Goal: Register for event/course

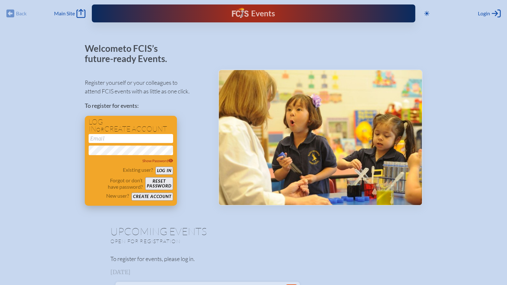
click at [111, 138] on input "email" at bounding box center [131, 138] width 84 height 9
type input "[PERSON_NAME][EMAIL_ADDRESS][PERSON_NAME][DOMAIN_NAME]"
click at [164, 170] on button "Log in" at bounding box center [164, 171] width 18 height 8
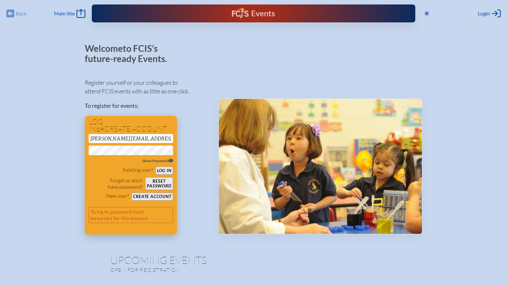
click at [170, 160] on icon at bounding box center [170, 161] width 4 height 4
click at [160, 170] on button "Log in" at bounding box center [164, 171] width 18 height 8
click at [98, 184] on p "Forgot or don’t have password?" at bounding box center [116, 183] width 54 height 13
click at [159, 181] on button "Reset password" at bounding box center [158, 183] width 27 height 13
click at [156, 196] on button "Create account" at bounding box center [151, 196] width 41 height 8
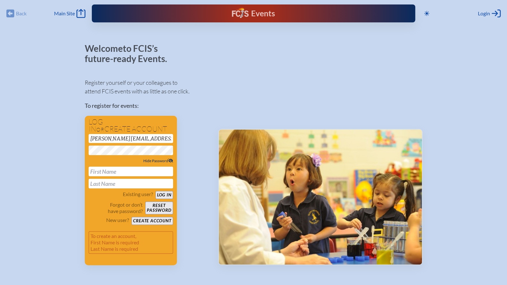
click at [131, 175] on input "text" at bounding box center [131, 172] width 84 height 10
type input "[PERSON_NAME]"
click at [147, 219] on button "Create account" at bounding box center [151, 221] width 41 height 8
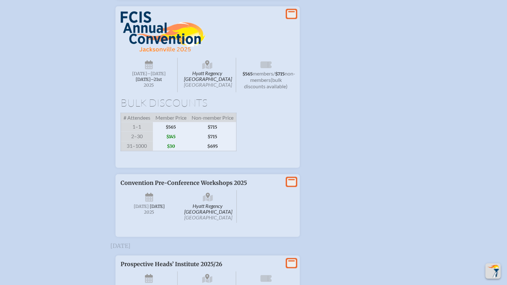
scroll to position [600, 0]
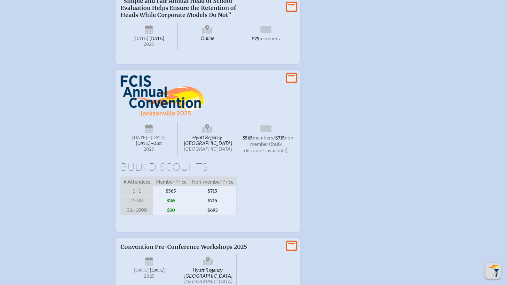
click at [291, 82] on icon at bounding box center [291, 78] width 9 height 8
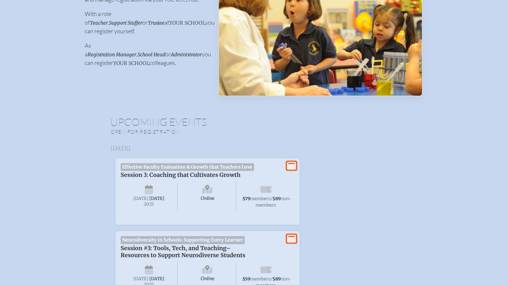
scroll to position [0, 0]
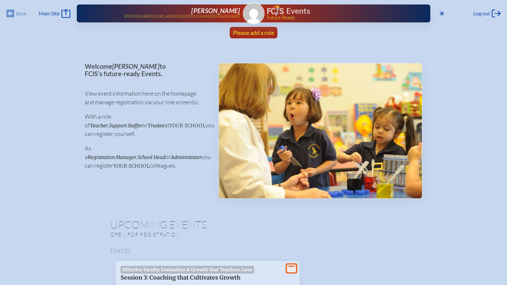
click at [250, 33] on span "Please add a role" at bounding box center [253, 32] width 41 height 7
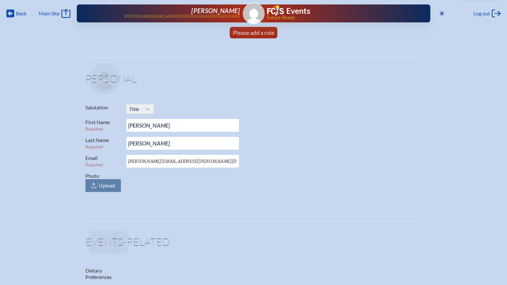
click at [149, 106] on icon at bounding box center [147, 108] width 5 height 5
click at [137, 123] on li "Mr." at bounding box center [139, 120] width 27 height 9
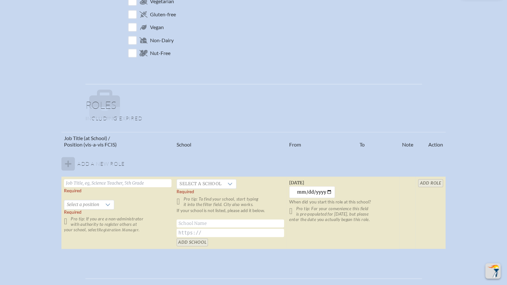
scroll to position [290, 0]
click at [128, 184] on input "text" at bounding box center [117, 183] width 107 height 8
type input "Assistant Head of School"
click at [230, 180] on div at bounding box center [230, 183] width 12 height 9
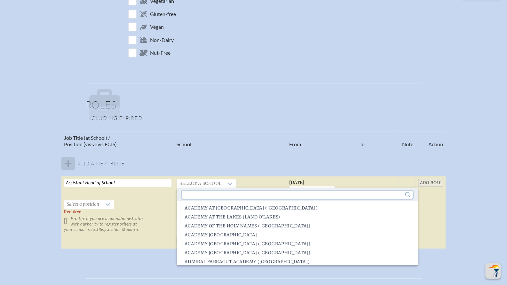
click at [222, 193] on input "text" at bounding box center [297, 195] width 230 height 8
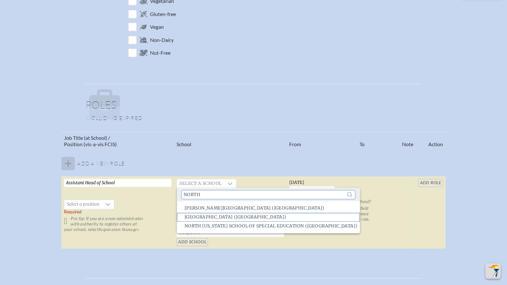
type input "North"
click at [217, 215] on span "[GEOGRAPHIC_DATA] ([GEOGRAPHIC_DATA])" at bounding box center [235, 217] width 102 height 6
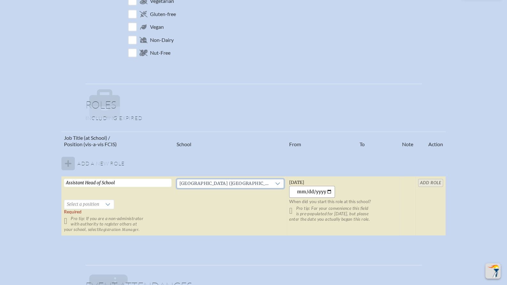
click at [328, 192] on input "[DATE]" at bounding box center [312, 192] width 46 height 12
click at [332, 190] on input "[DATE]" at bounding box center [312, 192] width 46 height 12
click at [326, 190] on input "[DATE]" at bounding box center [312, 192] width 46 height 12
click at [312, 191] on input "[DATE]" at bounding box center [312, 192] width 46 height 12
type input "[DATE]"
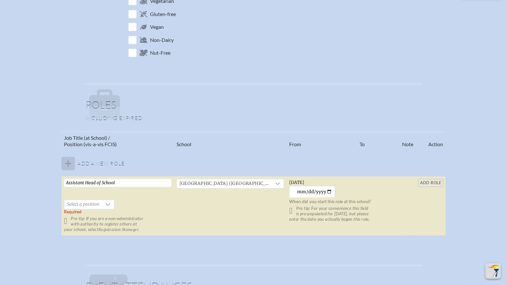
click at [402, 195] on td at bounding box center [407, 205] width 16 height 59
click at [105, 205] on icon at bounding box center [107, 204] width 5 height 5
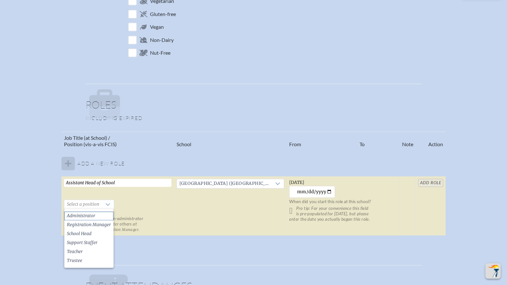
click at [95, 215] on li "Administrator" at bounding box center [88, 215] width 49 height 9
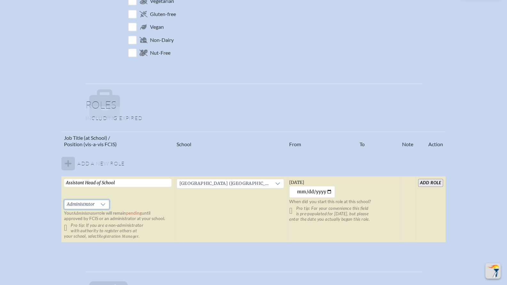
click at [426, 180] on input "add Role" at bounding box center [430, 183] width 25 height 8
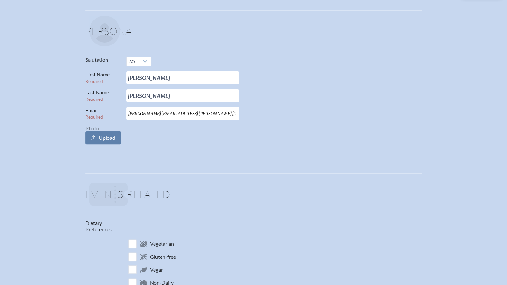
scroll to position [0, 0]
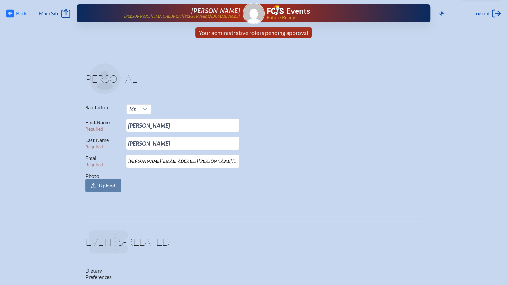
click at [10, 13] on icon "Back" at bounding box center [10, 13] width 8 height 9
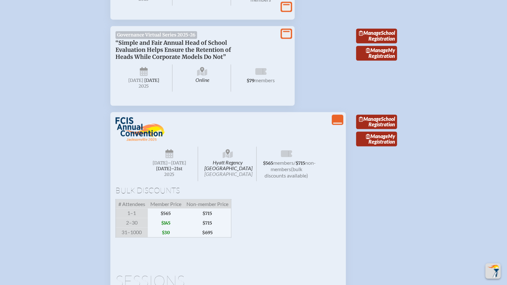
scroll to position [612, 0]
click at [383, 129] on link "Manage School Registration" at bounding box center [376, 121] width 41 height 15
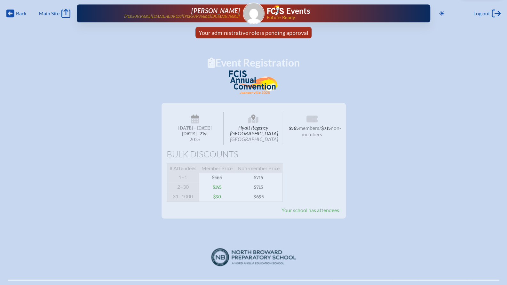
click at [317, 213] on span "Your school has attendees!" at bounding box center [310, 210] width 59 height 6
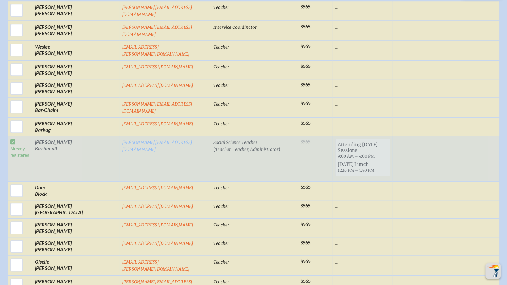
scroll to position [304, 0]
click at [8, 140] on td "Already registered" at bounding box center [20, 158] width 25 height 45
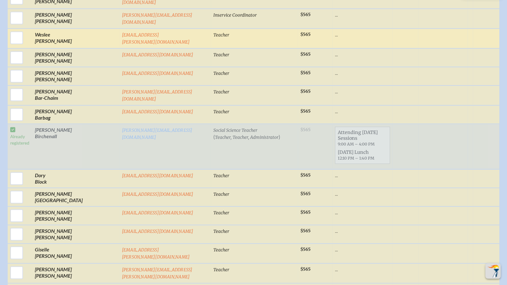
scroll to position [1214, 0]
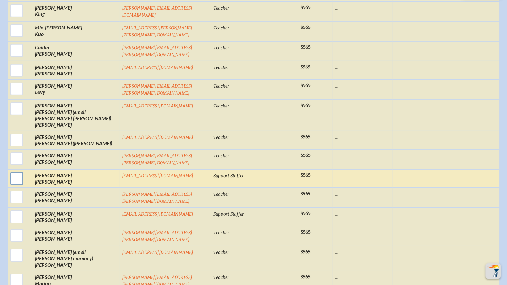
click at [15, 170] on input "checkbox" at bounding box center [17, 178] width 16 height 16
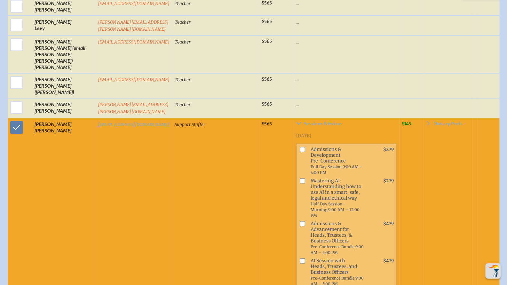
scroll to position [1272, 0]
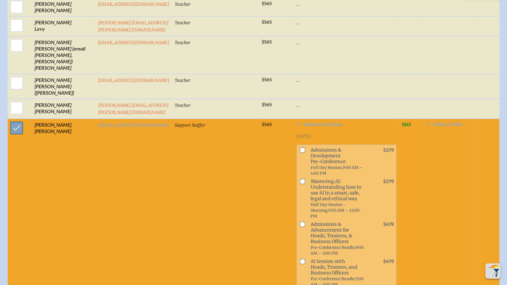
click at [13, 120] on input "checkbox" at bounding box center [17, 128] width 16 height 16
checkbox input "false"
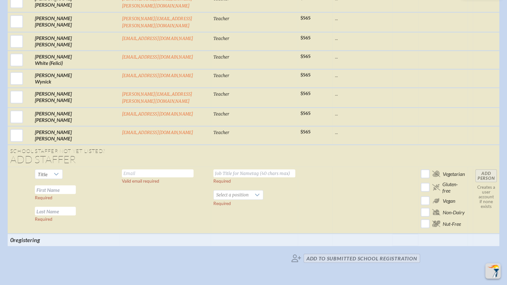
scroll to position [2133, 0]
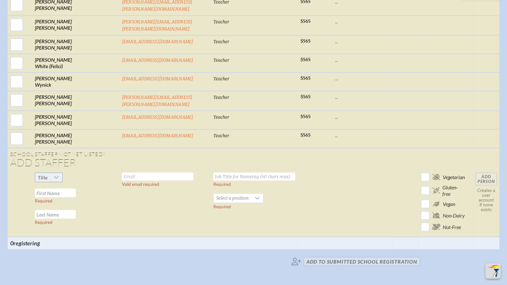
click at [57, 175] on icon at bounding box center [56, 177] width 5 height 5
click at [41, 113] on span "Mr" at bounding box center [40, 111] width 6 height 6
click at [122, 172] on input "text" at bounding box center [158, 176] width 72 height 8
drag, startPoint x: 135, startPoint y: 101, endPoint x: 101, endPoint y: 99, distance: 33.6
click at [101, 170] on tr "Mr Required Required [PERSON_NAME]. Valid email required Required Select a posi…" at bounding box center [253, 203] width 491 height 67
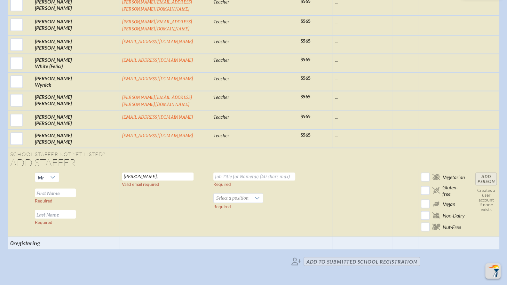
paste input "[EMAIL_ADDRESS][DOMAIN_NAME]"
type input "[PERSON_NAME][EMAIL_ADDRESS][DOMAIN_NAME]"
click at [213, 172] on input "text" at bounding box center [254, 176] width 82 height 8
click at [381, 170] on td at bounding box center [362, 203] width 60 height 67
click at [230, 172] on input "text" at bounding box center [254, 176] width 82 height 8
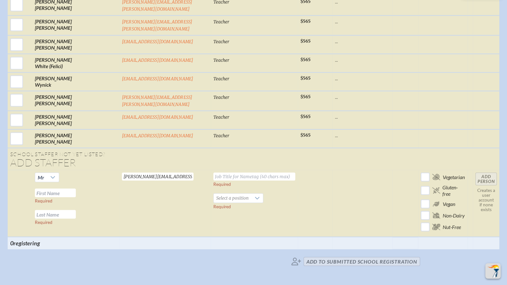
paste input "Director of Finance"
type input "Director of Finance"
click at [55, 188] on input "text" at bounding box center [55, 192] width 41 height 9
type input "[PERSON_NAME]"
click at [43, 210] on input "text" at bounding box center [55, 214] width 41 height 9
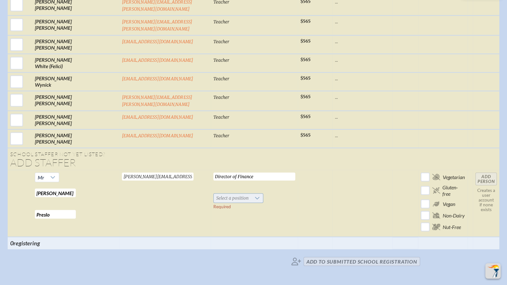
type input "Preslo"
click at [254, 195] on icon at bounding box center [256, 197] width 5 height 5
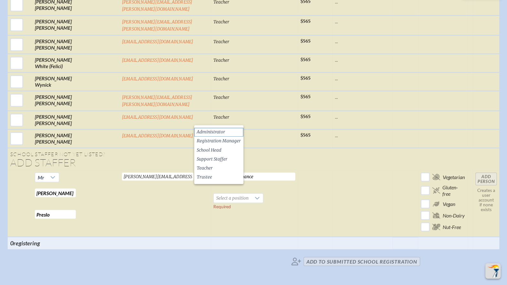
click at [221, 130] on span "Administrator" at bounding box center [211, 132] width 28 height 6
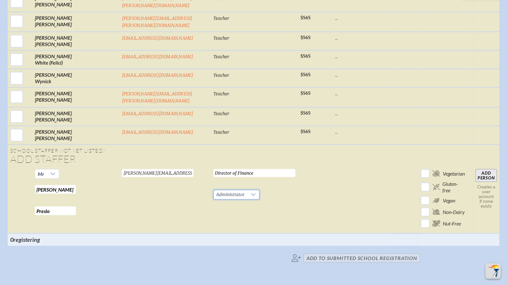
scroll to position [2136, 0]
click at [484, 169] on input "Add Person" at bounding box center [485, 175] width 21 height 13
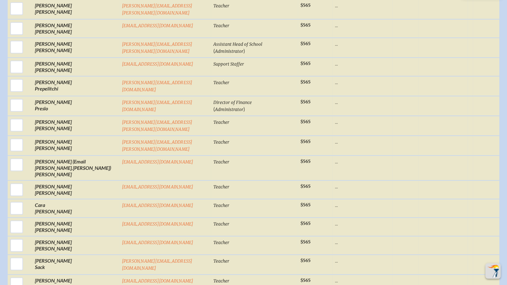
scroll to position [1696, 0]
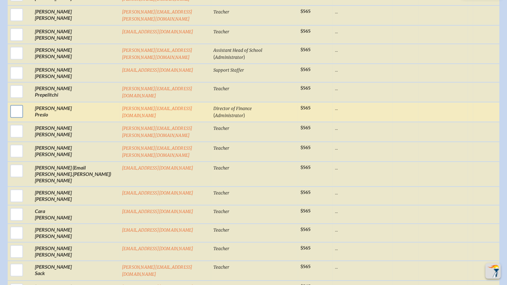
click at [16, 103] on input "checkbox" at bounding box center [17, 111] width 16 height 16
checkbox input "true"
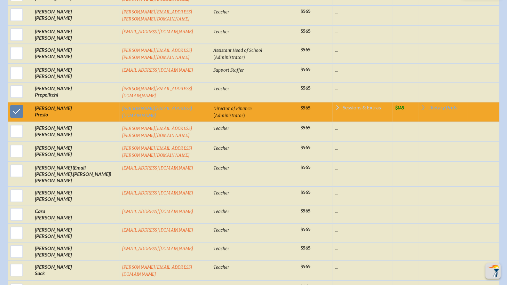
click at [342, 105] on span "Sessions & Extras" at bounding box center [361, 107] width 38 height 5
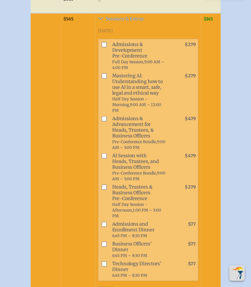
scroll to position [1792, 0]
click at [101, 184] on input "checkbox" at bounding box center [103, 186] width 5 height 5
checkbox input "true"
click at [101, 241] on input "checkbox" at bounding box center [103, 243] width 5 height 5
checkbox input "true"
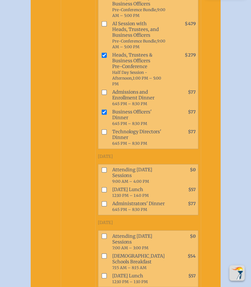
scroll to position [1925, 0]
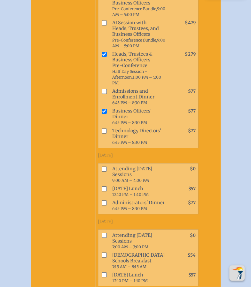
click at [101, 187] on input "checkbox" at bounding box center [103, 189] width 5 height 5
checkbox input "true"
click at [101, 167] on input "checkbox" at bounding box center [103, 169] width 5 height 5
checkbox input "true"
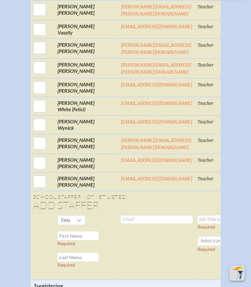
scroll to position [2561, 0]
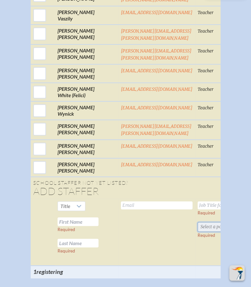
click at [198, 222] on span "Select a position" at bounding box center [216, 226] width 37 height 9
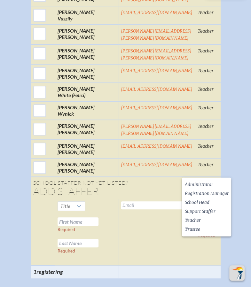
click at [147, 199] on td "Valid email required" at bounding box center [156, 232] width 77 height 67
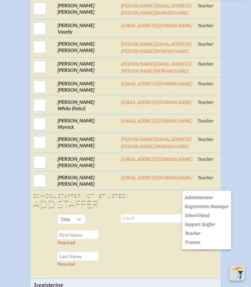
scroll to position [2543, 0]
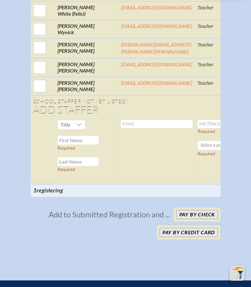
scroll to position [2633, 0]
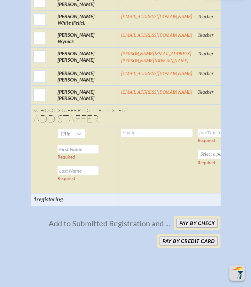
click at [79, 131] on icon at bounding box center [78, 133] width 5 height 5
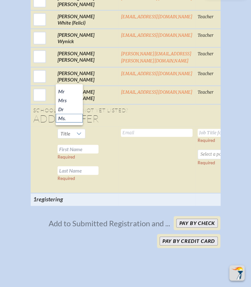
click at [66, 118] on li "Ms." at bounding box center [69, 117] width 27 height 9
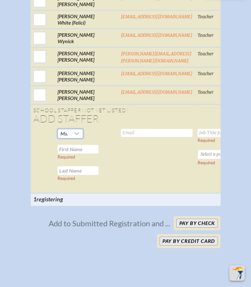
click at [121, 129] on input "text" at bounding box center [157, 133] width 72 height 8
paste input "[PERSON_NAME][EMAIL_ADDRESS][PERSON_NAME][DOMAIN_NAME]"
type input "[PERSON_NAME][EMAIL_ADDRESS][PERSON_NAME][DOMAIN_NAME]"
click at [198, 129] on input "text" at bounding box center [239, 133] width 82 height 8
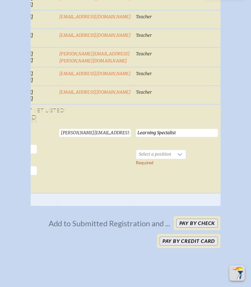
scroll to position [0, 69]
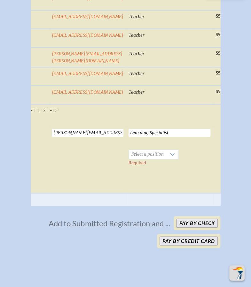
type input "Learning Specialist"
click at [166, 150] on div at bounding box center [172, 154] width 12 height 9
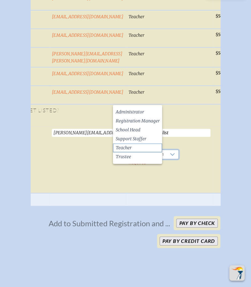
click at [130, 149] on span "Teacher" at bounding box center [123, 147] width 16 height 6
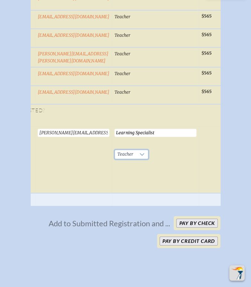
scroll to position [0, 0]
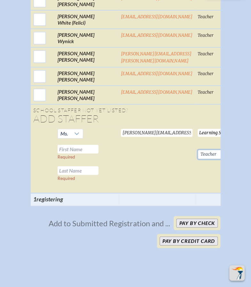
click at [67, 145] on input "text" at bounding box center [78, 149] width 41 height 9
type input "[PERSON_NAME]"
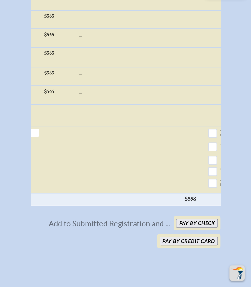
scroll to position [0, 271]
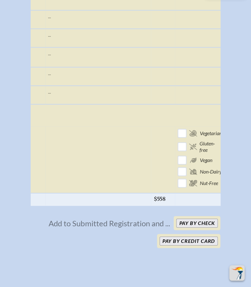
type input "Moras"
click at [232, 129] on input "Add Person" at bounding box center [242, 135] width 20 height 13
checkbox input "false"
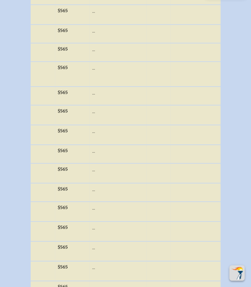
scroll to position [0, 229]
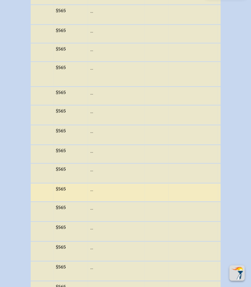
click at [90, 186] on p "..." at bounding box center [116, 189] width 52 height 6
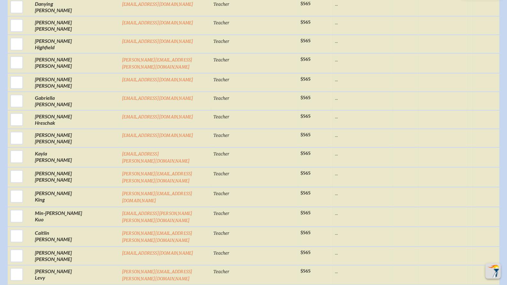
scroll to position [1418, 0]
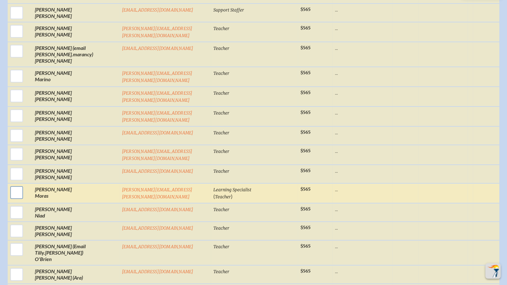
click at [14, 184] on input "checkbox" at bounding box center [17, 192] width 16 height 16
checkbox input "true"
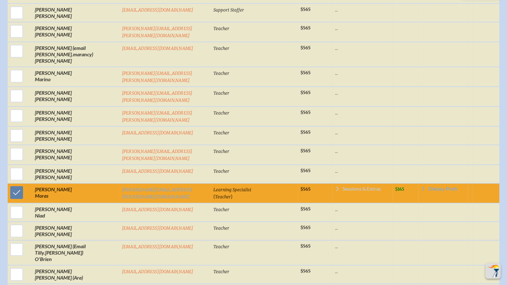
click at [342, 186] on span "Sessions & Extras" at bounding box center [361, 188] width 38 height 5
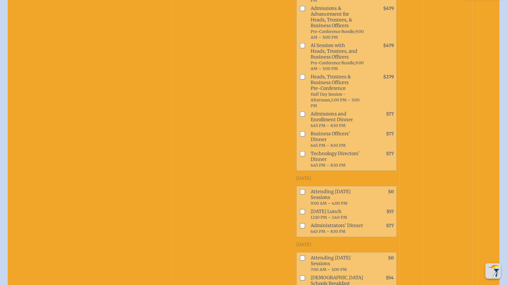
scroll to position [1706, 0]
click at [300, 254] on input "checkbox" at bounding box center [302, 256] width 5 height 5
checkbox input "true"
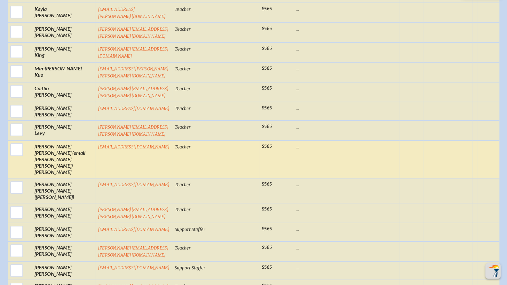
scroll to position [1168, 0]
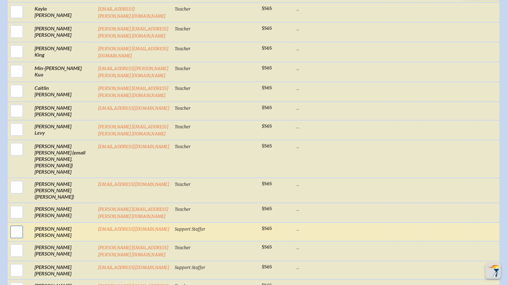
click at [15, 224] on input "checkbox" at bounding box center [17, 232] width 16 height 16
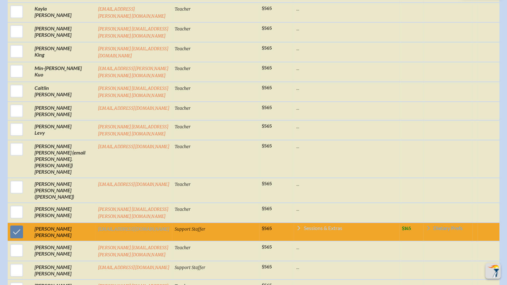
click at [319, 225] on span "Sessions & Extras" at bounding box center [323, 227] width 38 height 5
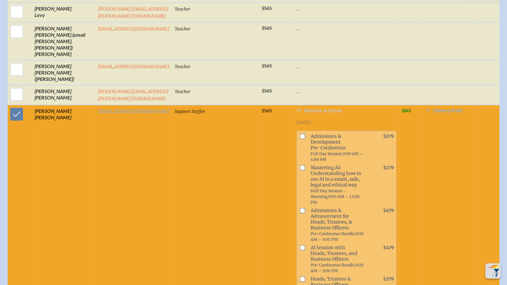
scroll to position [1286, 1]
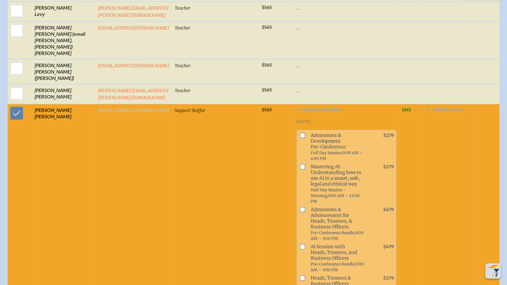
click at [107, 108] on link "[EMAIL_ADDRESS][DOMAIN_NAME]" at bounding box center [134, 110] width 72 height 5
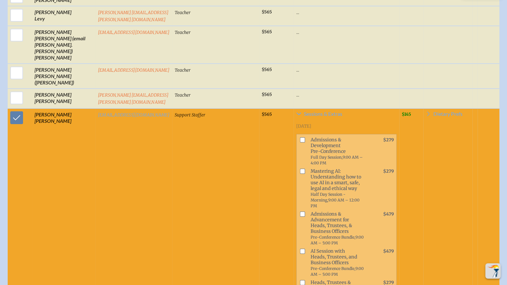
scroll to position [1278, 5]
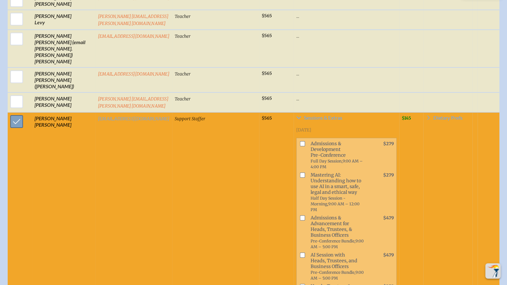
click at [9, 113] on input "checkbox" at bounding box center [17, 121] width 16 height 16
checkbox input "false"
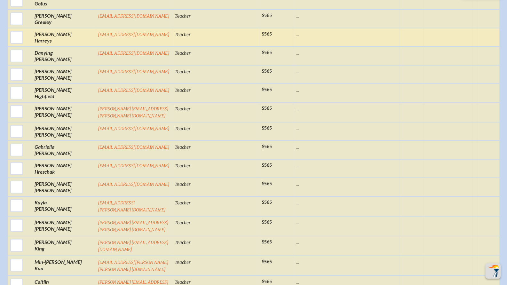
scroll to position [1959, 4]
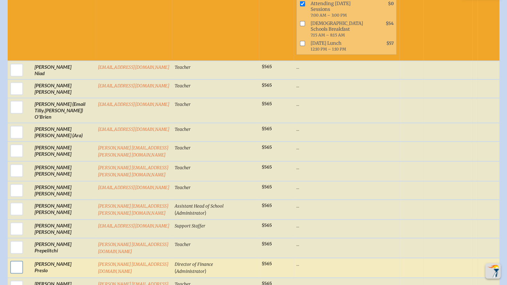
click at [9, 259] on input "checkbox" at bounding box center [17, 267] width 16 height 16
checkbox input "true"
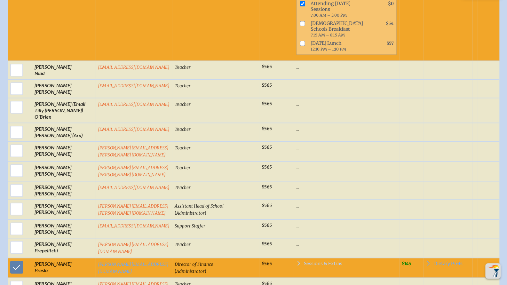
click at [304, 261] on span "Sessions & Extras" at bounding box center [323, 263] width 38 height 5
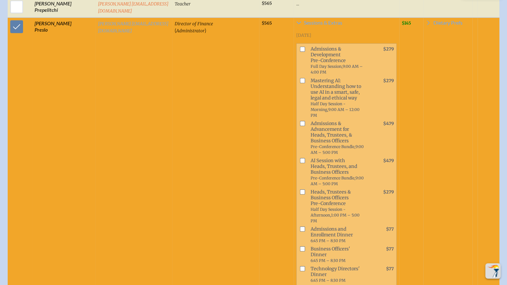
scroll to position [2189, 4]
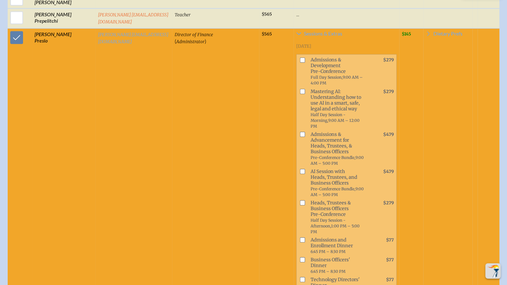
click at [300, 257] on input "checkbox" at bounding box center [302, 259] width 5 height 5
checkbox input "true"
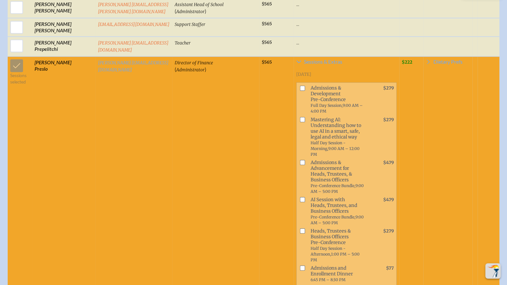
scroll to position [2160, 4]
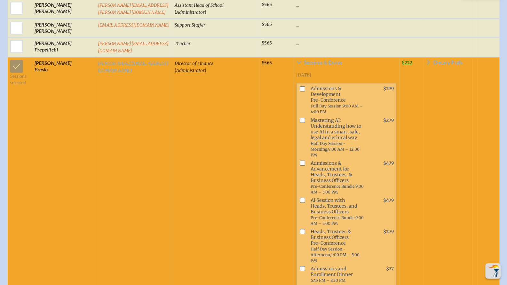
click at [300, 229] on input "checkbox" at bounding box center [302, 231] width 5 height 5
checkbox input "true"
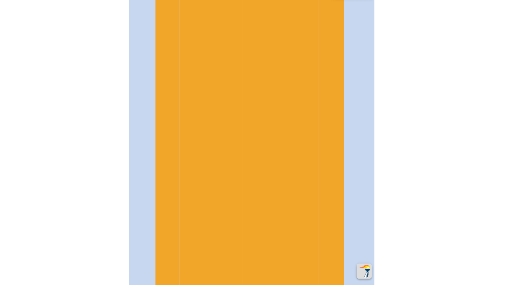
scroll to position [2267, 4]
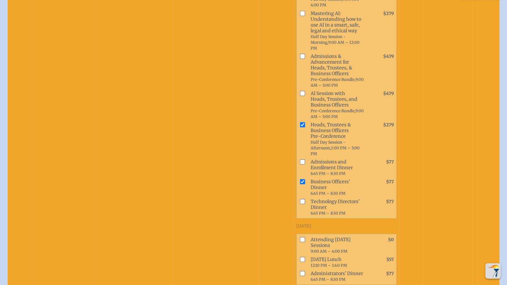
click at [300, 256] on input "checkbox" at bounding box center [302, 258] width 5 height 5
checkbox input "true"
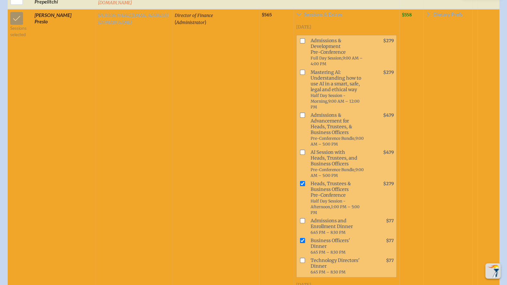
scroll to position [2208, 4]
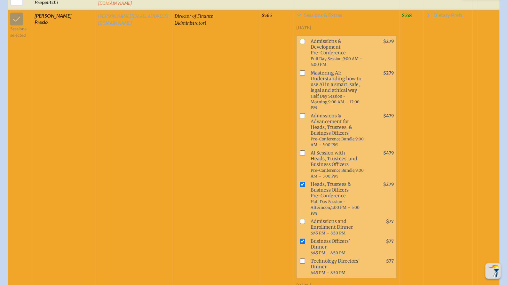
checkbox input "true"
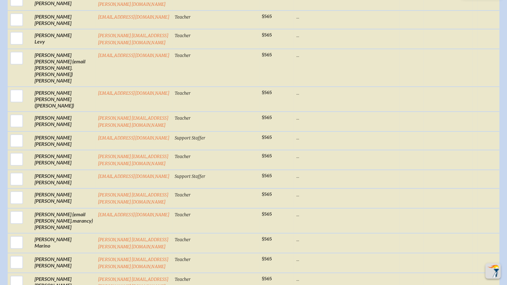
scroll to position [1258, 4]
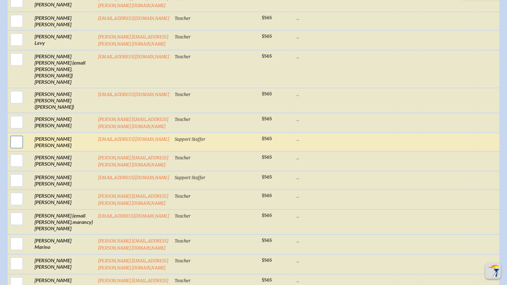
click at [11, 134] on input "checkbox" at bounding box center [17, 142] width 16 height 16
checkbox input "true"
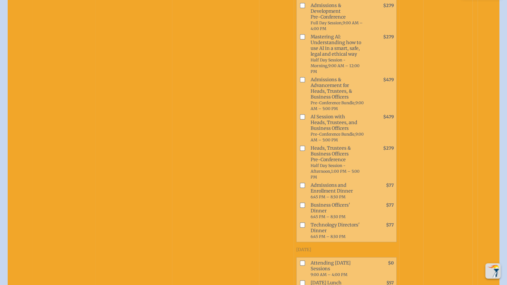
scroll to position [1421, 4]
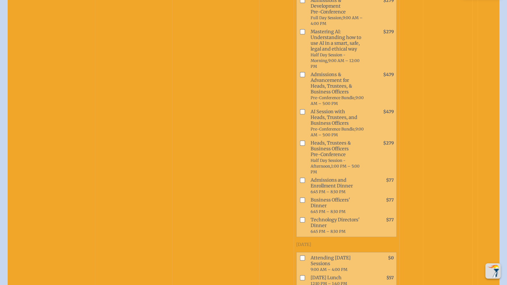
click at [300, 255] on input "checkbox" at bounding box center [302, 257] width 5 height 5
checkbox input "true"
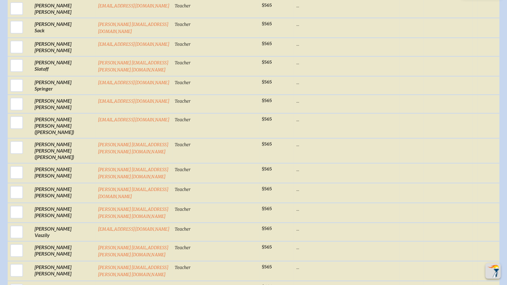
scroll to position [3148, 4]
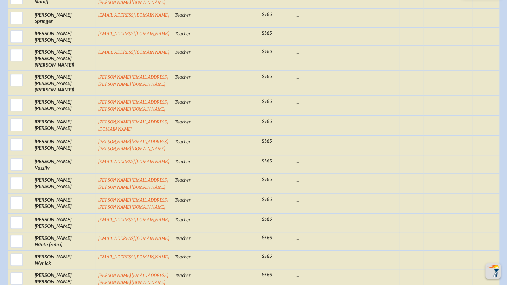
scroll to position [3216, 3]
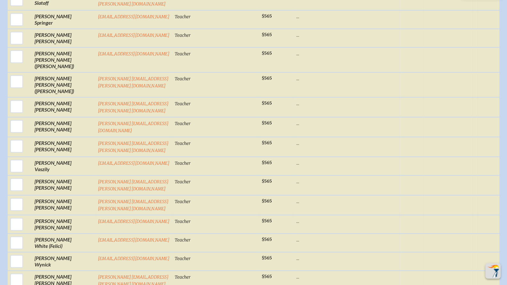
paste input "[EMAIL_ADDRESS][PERSON_NAME][DOMAIN_NAME]"
type input "[EMAIL_ADDRESS][PERSON_NAME][DOMAIN_NAME]"
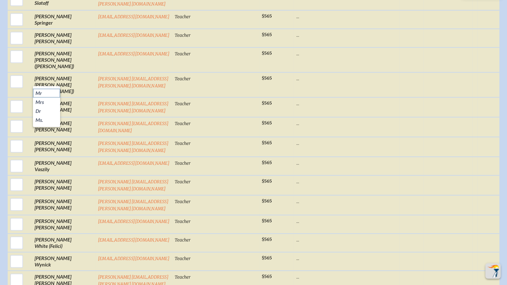
click at [42, 93] on li "Mr" at bounding box center [46, 93] width 27 height 9
type input "Educational Devops Manager"
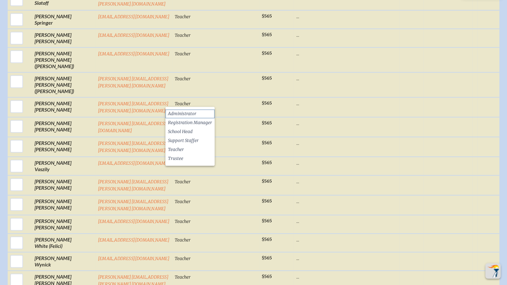
click at [193, 111] on li "Administrator" at bounding box center [189, 113] width 49 height 9
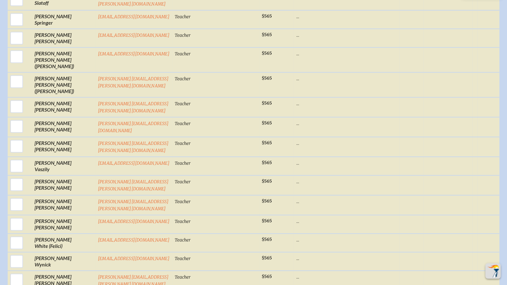
type input "[PERSON_NAME]"
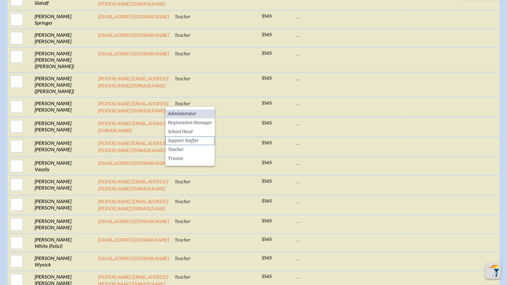
click at [187, 139] on span "Support Staffer" at bounding box center [183, 140] width 31 height 6
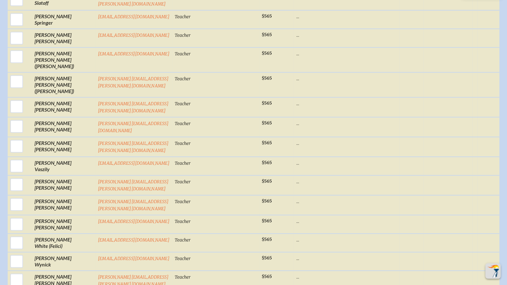
checkbox input "true"
checkbox input "false"
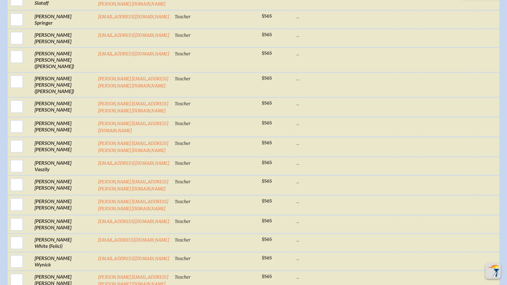
checkbox input "false"
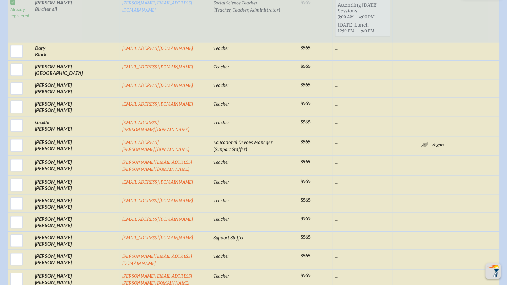
scroll to position [444, 3]
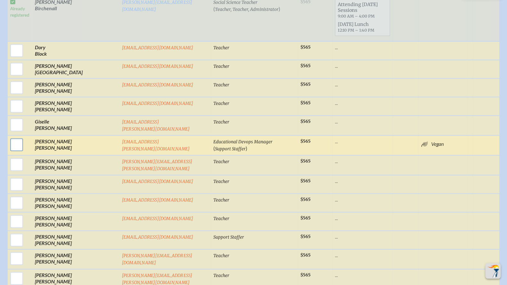
click at [12, 142] on input "checkbox" at bounding box center [17, 144] width 16 height 16
checkbox input "true"
